Goal: Transaction & Acquisition: Book appointment/travel/reservation

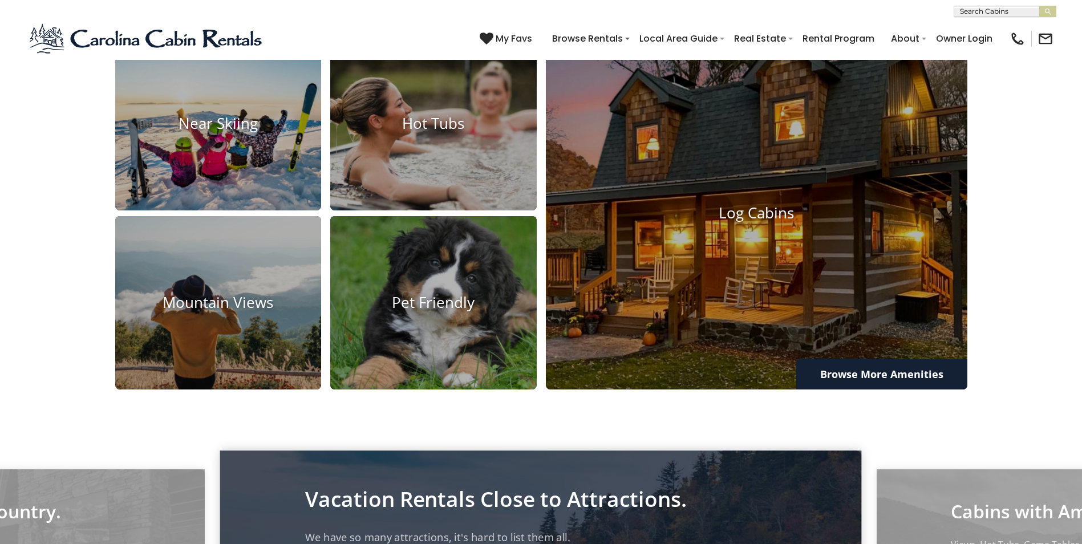
scroll to position [1027, 0]
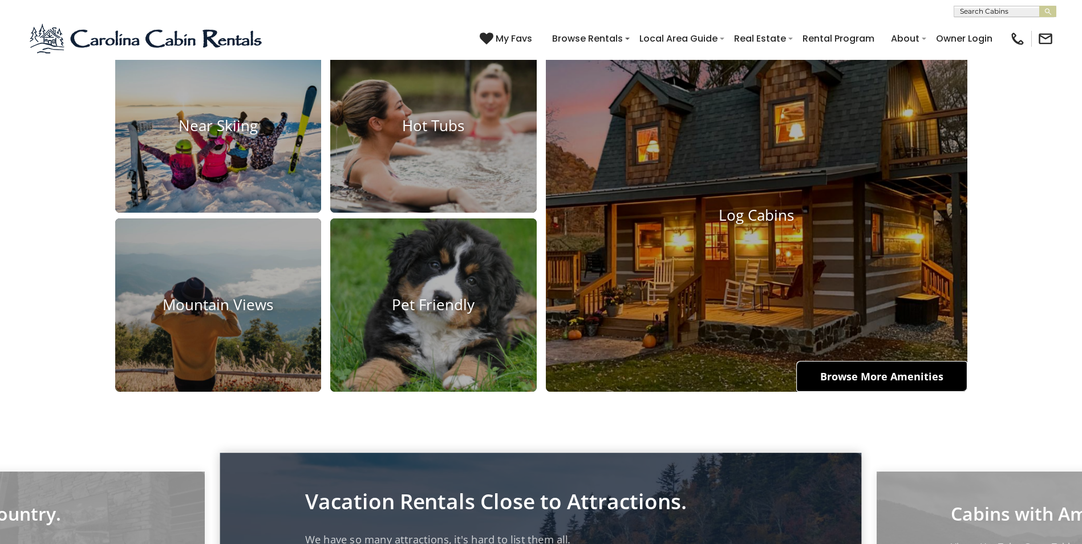
click at [845, 392] on link "Browse More Amenities" at bounding box center [881, 376] width 171 height 31
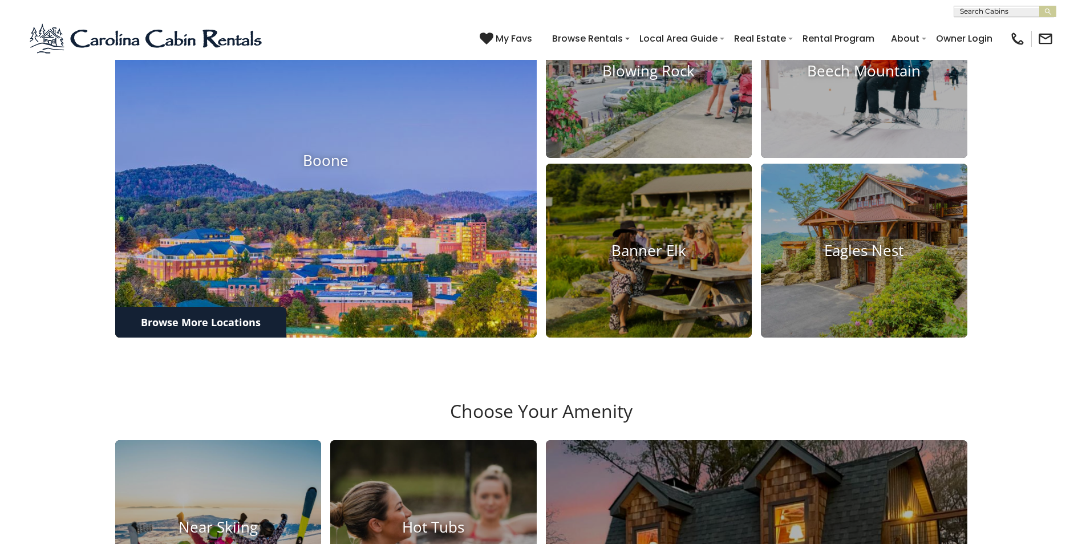
scroll to position [627, 0]
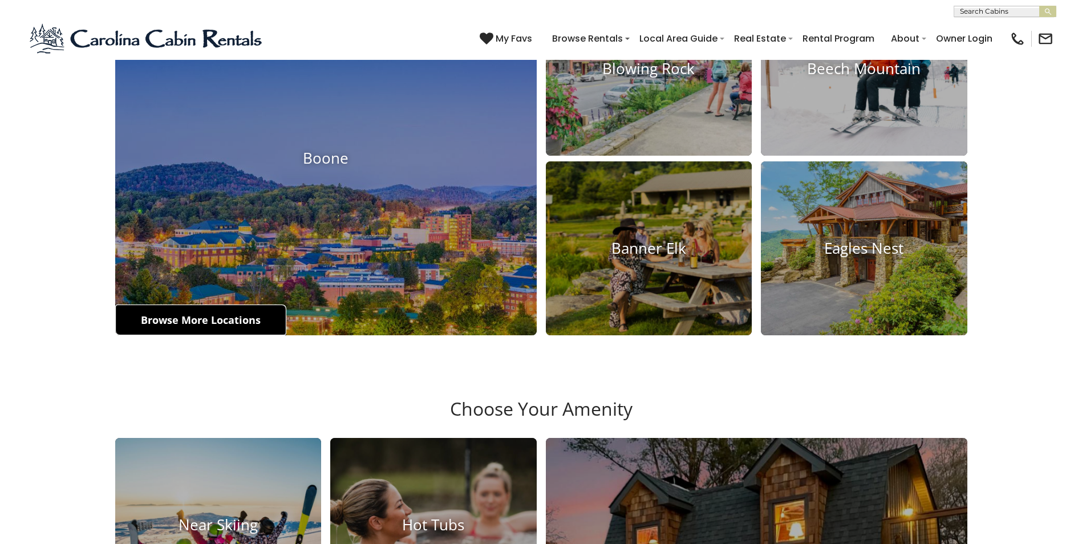
click at [184, 335] on link "Browse More Locations" at bounding box center [200, 320] width 171 height 31
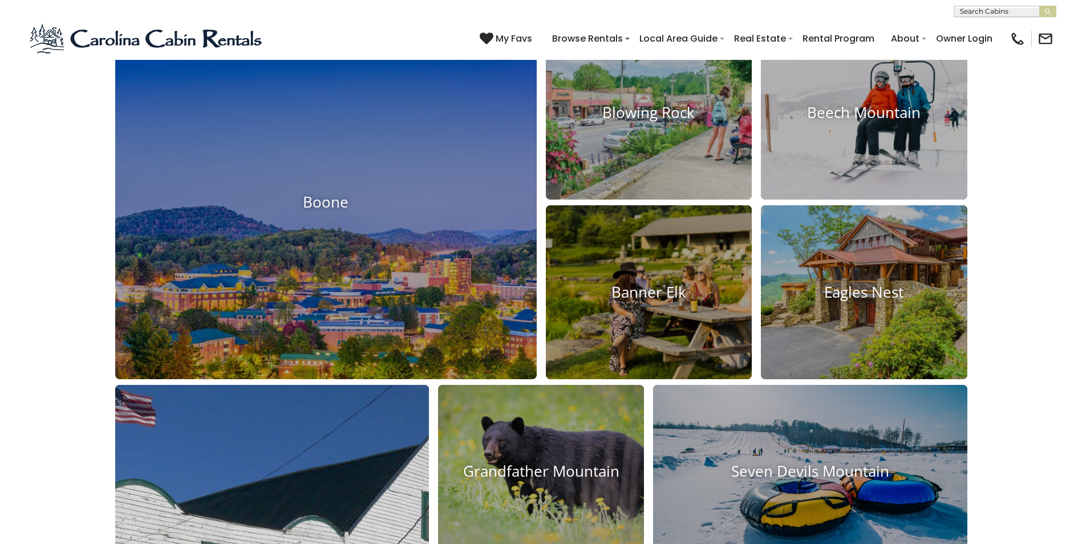
scroll to position [570, 0]
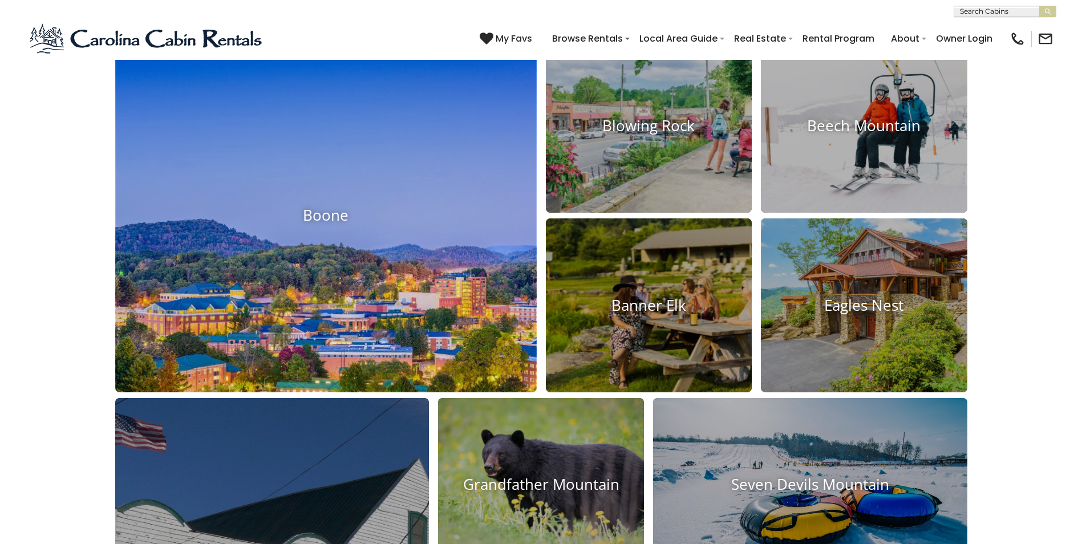
click at [322, 225] on h4 "Boone" at bounding box center [326, 216] width 422 height 18
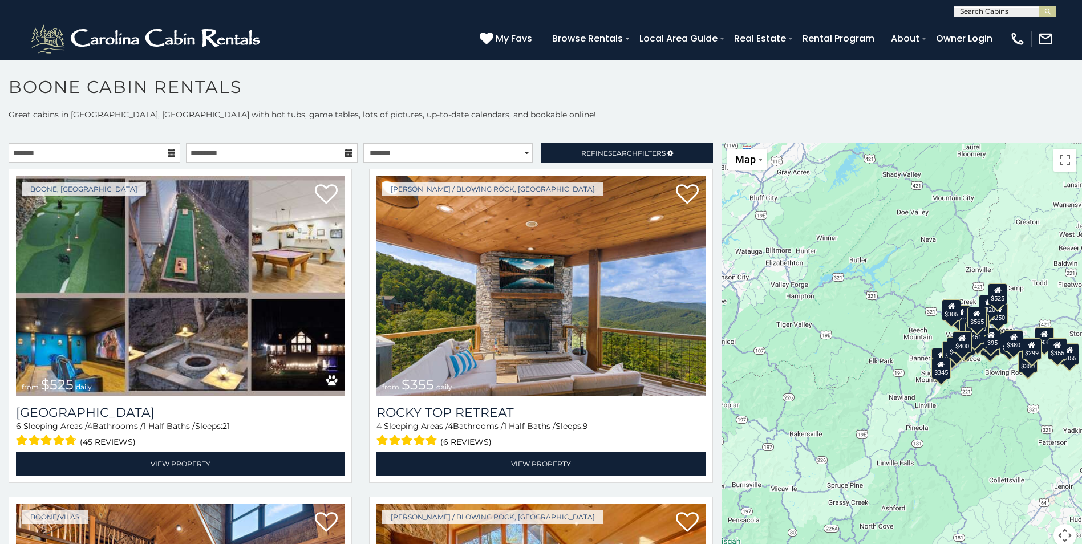
scroll to position [10, 0]
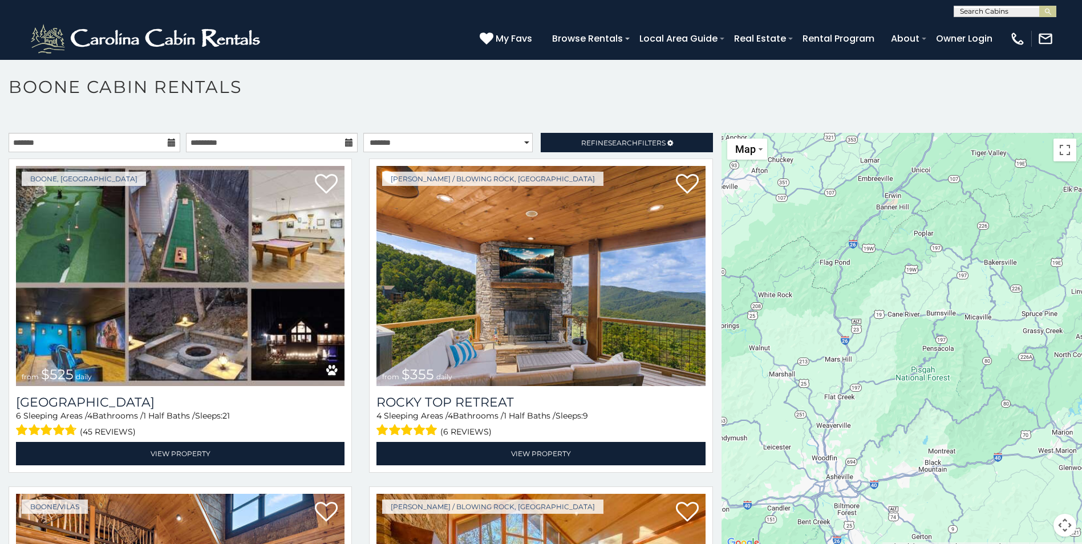
drag, startPoint x: 902, startPoint y: 301, endPoint x: 1085, endPoint y: 148, distance: 238.4
click at [1081, 148] on html "**********" at bounding box center [541, 275] width 1082 height 550
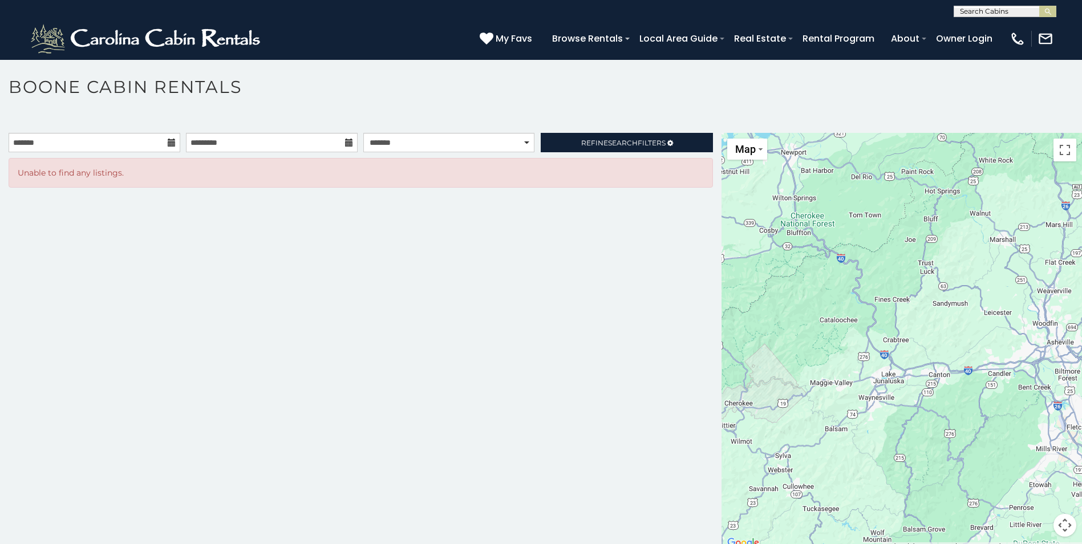
drag, startPoint x: 859, startPoint y: 431, endPoint x: 1092, endPoint y: 285, distance: 275.2
click at [1081, 285] on html "**********" at bounding box center [541, 275] width 1082 height 550
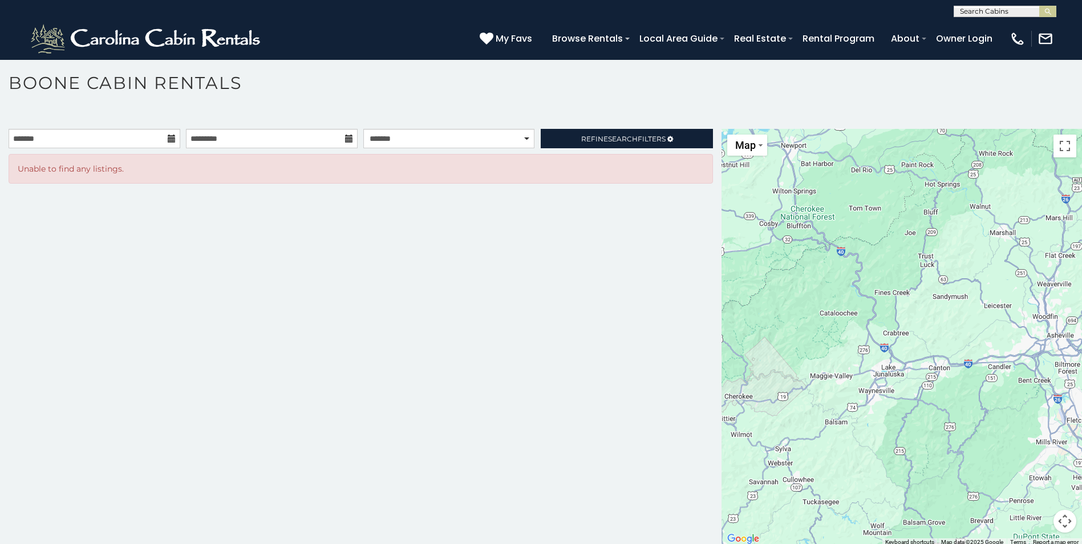
scroll to position [6, 0]
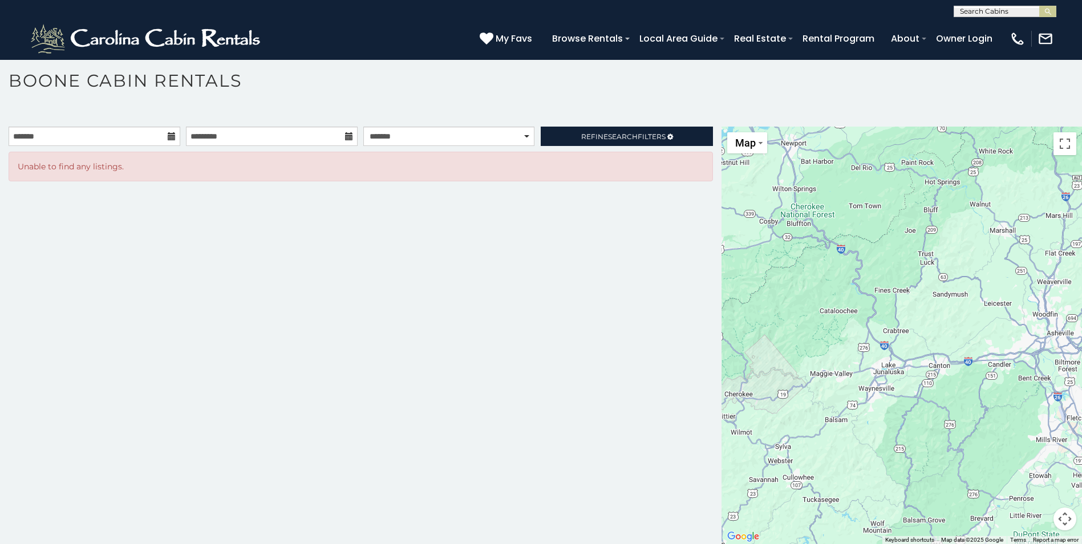
click at [884, 342] on div at bounding box center [902, 336] width 360 height 418
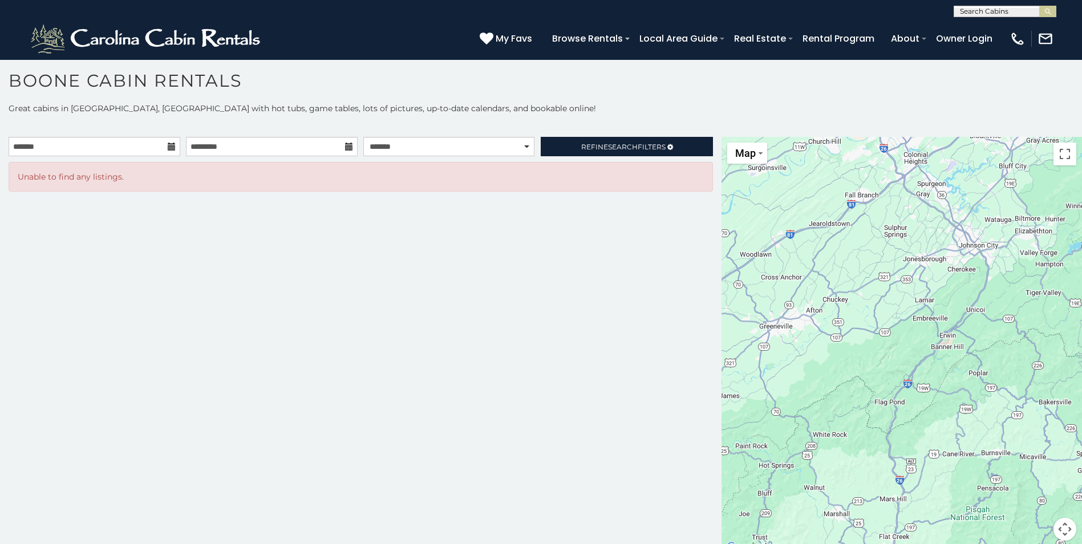
drag, startPoint x: 952, startPoint y: 299, endPoint x: 785, endPoint y: 573, distance: 320.0
click at [785, 544] on html "**********" at bounding box center [541, 269] width 1082 height 550
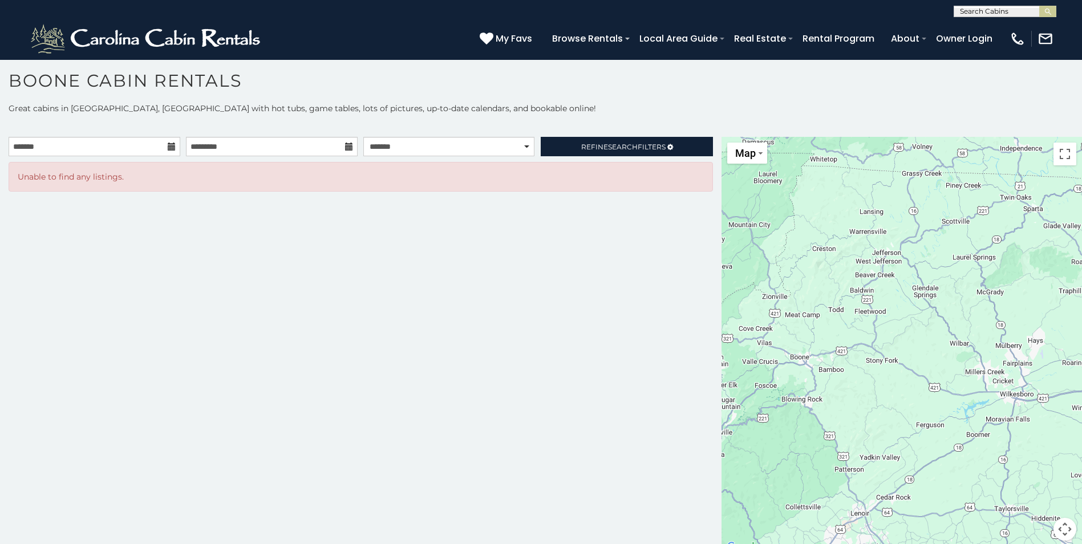
drag, startPoint x: 1025, startPoint y: 382, endPoint x: 566, endPoint y: 440, distance: 462.8
click at [566, 137] on main "**********" at bounding box center [541, 137] width 1082 height 0
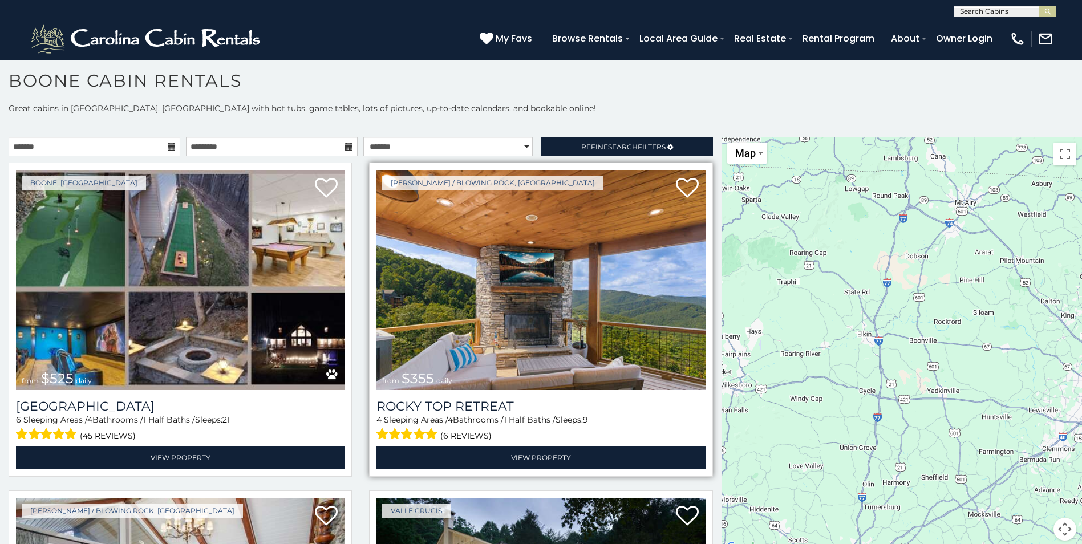
drag, startPoint x: 955, startPoint y: 386, endPoint x: 682, endPoint y: 376, distance: 273.9
click at [682, 137] on main "**********" at bounding box center [541, 137] width 1082 height 0
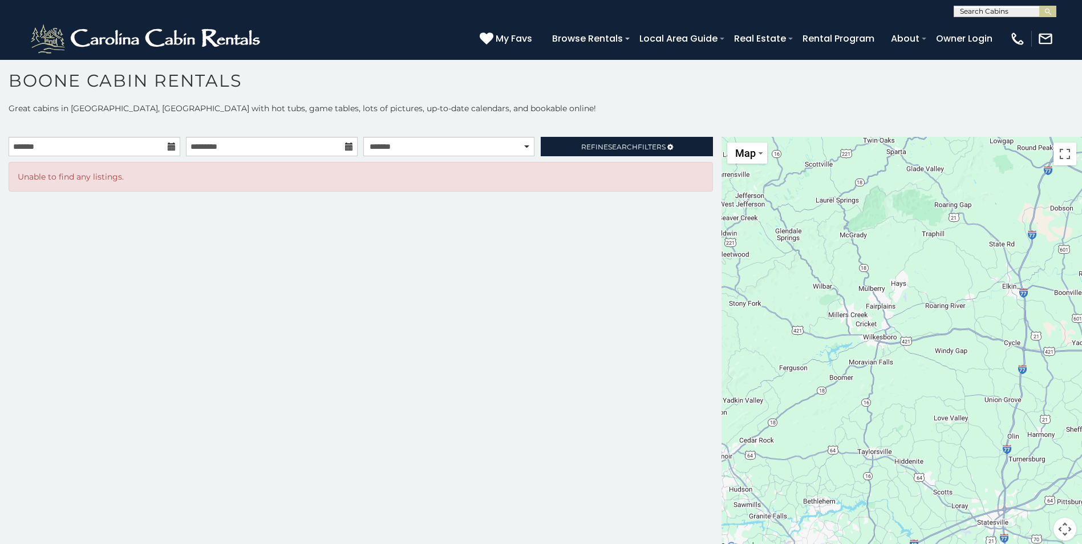
drag, startPoint x: 757, startPoint y: 444, endPoint x: 903, endPoint y: 396, distance: 153.7
click at [903, 396] on div at bounding box center [902, 346] width 360 height 418
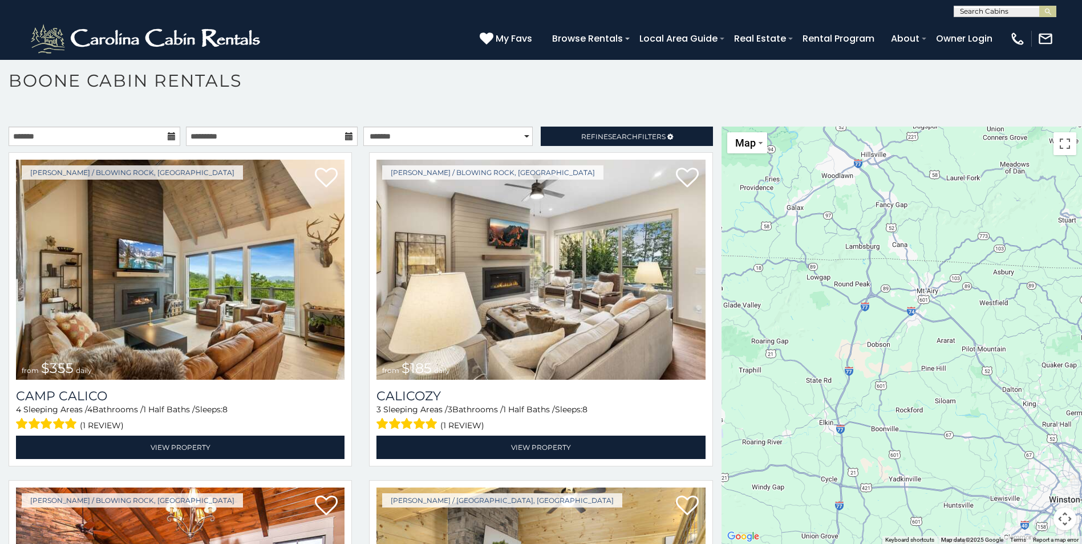
drag, startPoint x: 937, startPoint y: 412, endPoint x: 742, endPoint y: 555, distance: 242.0
click at [742, 544] on html "**********" at bounding box center [541, 269] width 1082 height 550
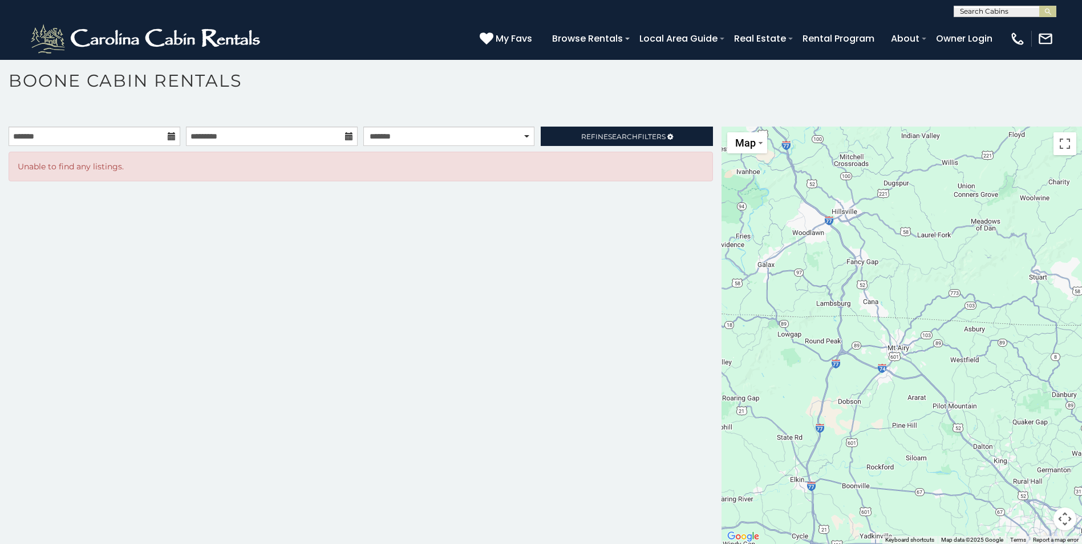
drag, startPoint x: 779, startPoint y: 188, endPoint x: 751, endPoint y: 245, distance: 63.8
click at [751, 245] on div at bounding box center [902, 336] width 360 height 418
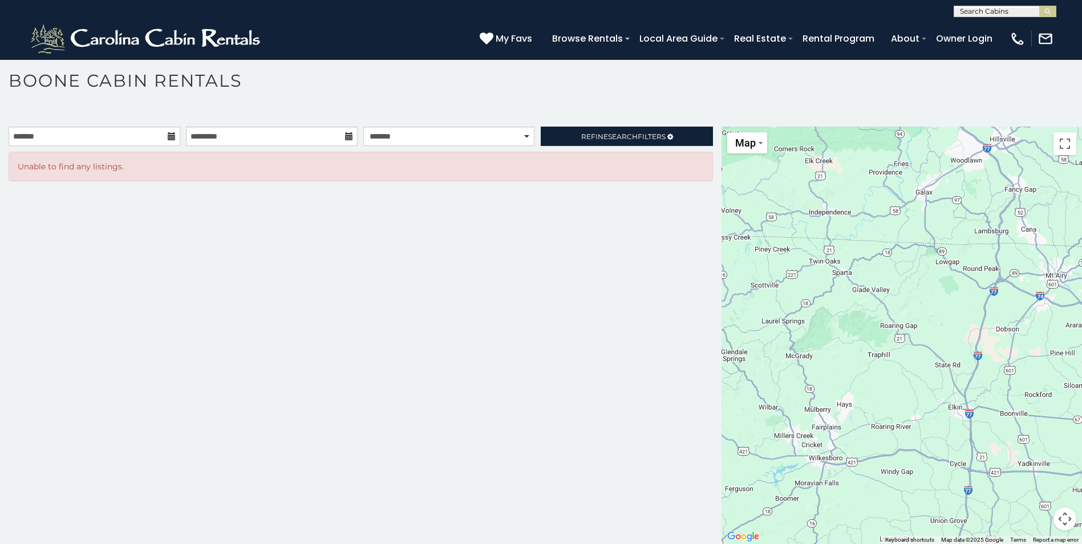
drag, startPoint x: 769, startPoint y: 422, endPoint x: 961, endPoint y: 317, distance: 217.7
click at [961, 317] on div at bounding box center [902, 336] width 360 height 418
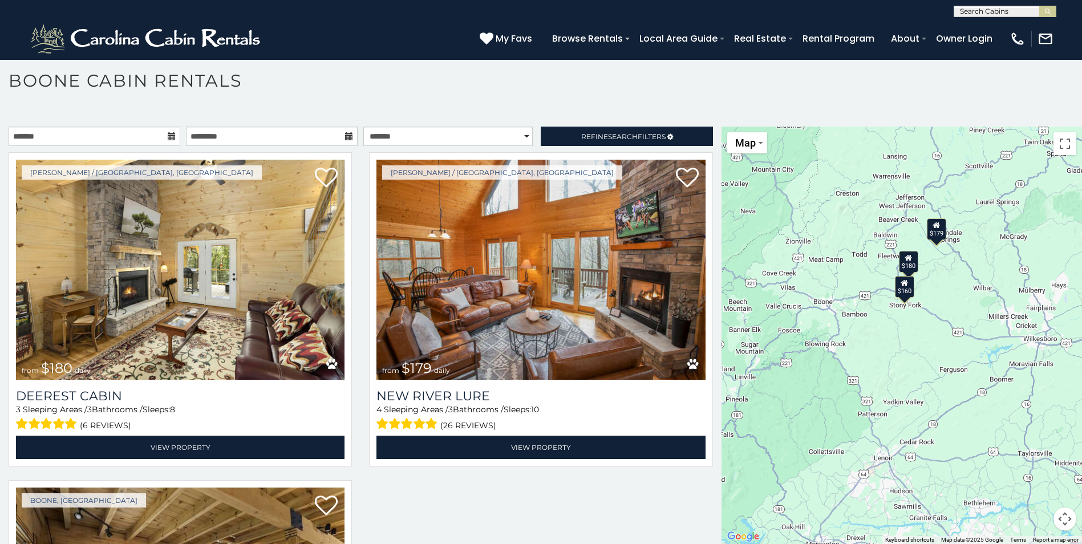
drag, startPoint x: 832, startPoint y: 354, endPoint x: 1017, endPoint y: 259, distance: 208.2
click at [1017, 259] on div "$180 $179 $160" at bounding box center [902, 336] width 360 height 418
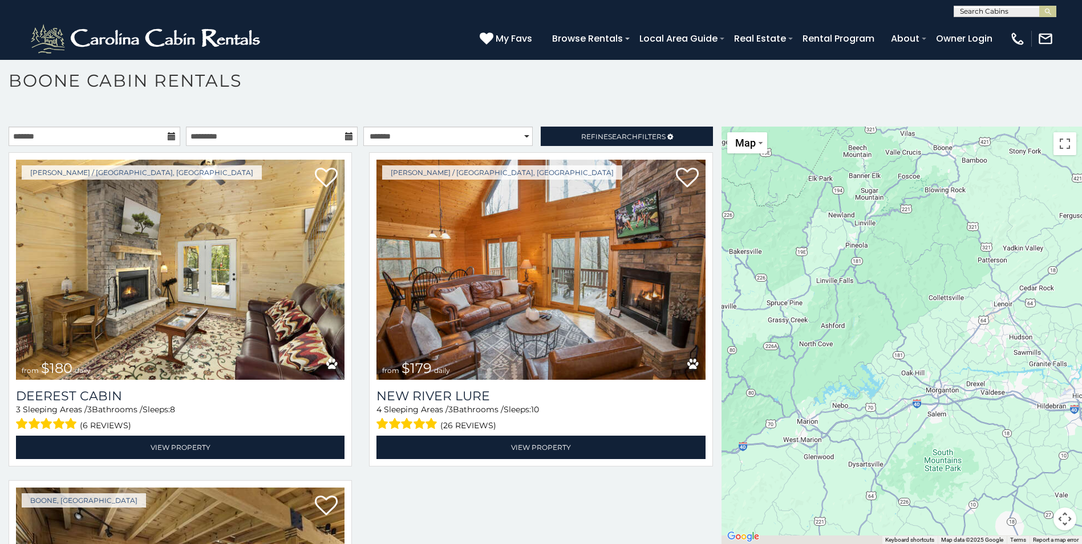
drag, startPoint x: 897, startPoint y: 383, endPoint x: 1053, endPoint y: 168, distance: 265.5
click at [1053, 168] on div at bounding box center [902, 336] width 360 height 418
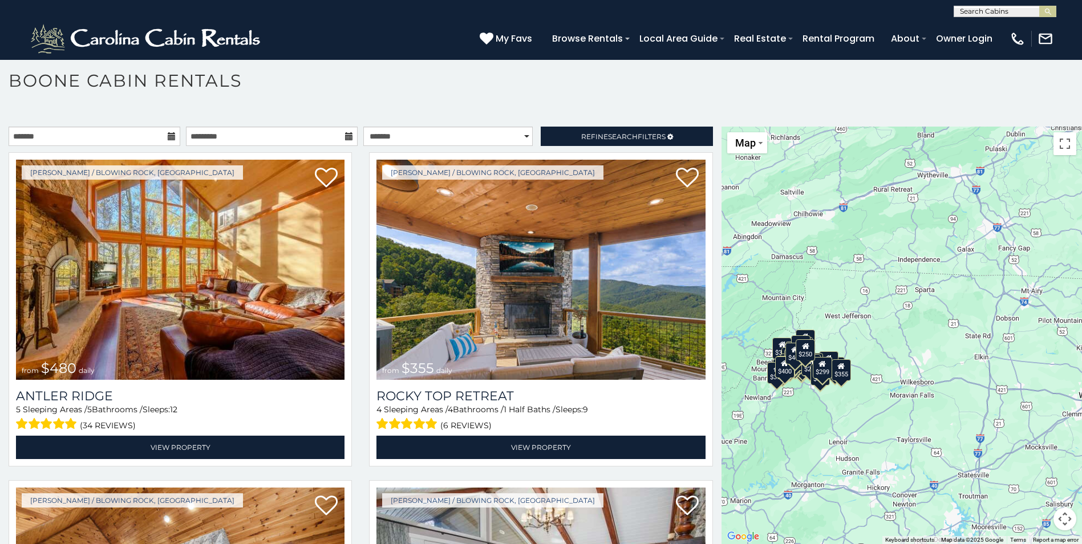
drag, startPoint x: 934, startPoint y: 284, endPoint x: 800, endPoint y: 436, distance: 202.9
click at [800, 436] on div "$480 $355 $315 $675 $525 $930 $635 $349 $400 $695 $380 $210 $225 $305 $330 $410…" at bounding box center [902, 336] width 360 height 418
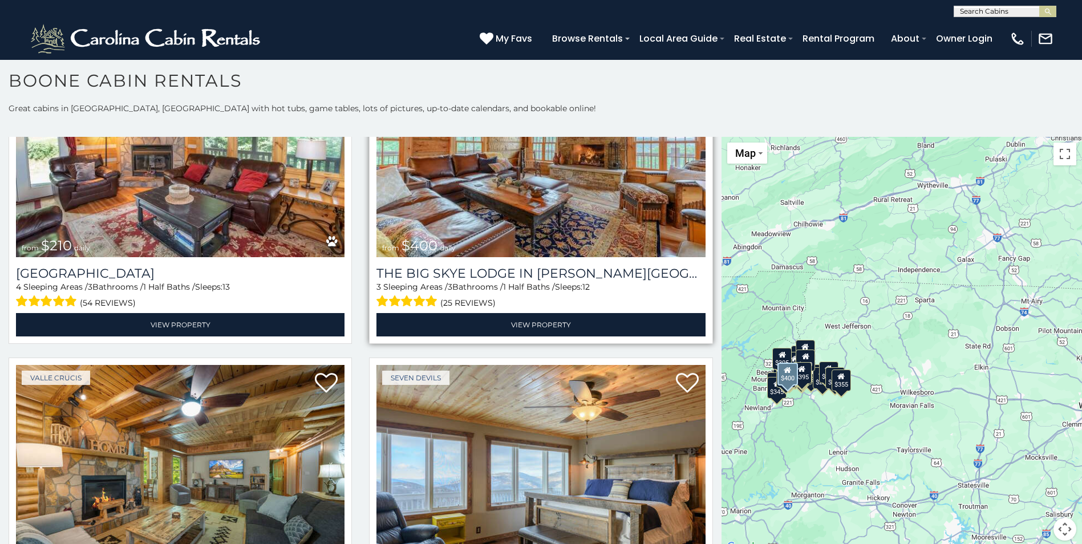
scroll to position [4107, 0]
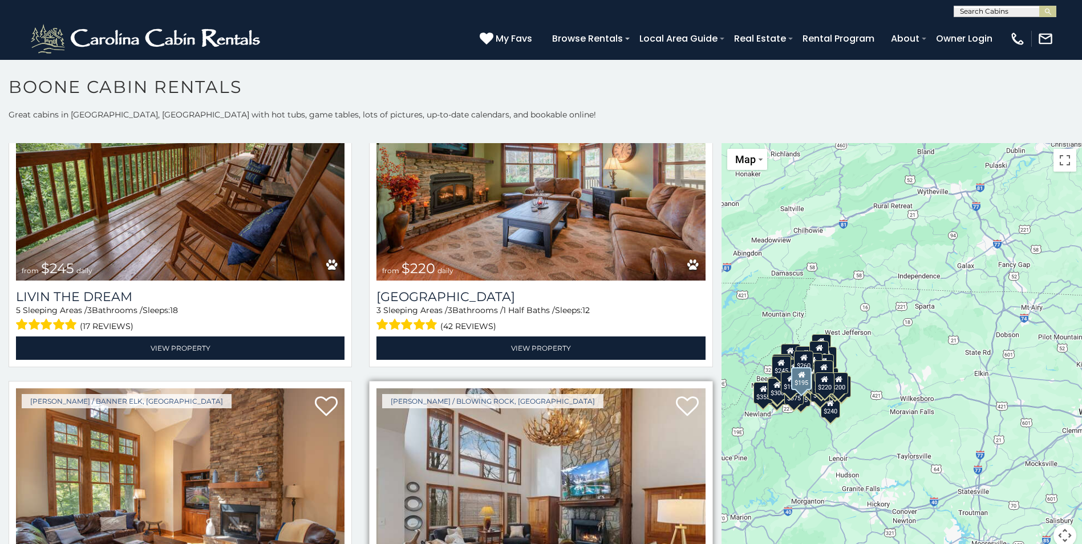
scroll to position [9299, 0]
